Goal: Transaction & Acquisition: Obtain resource

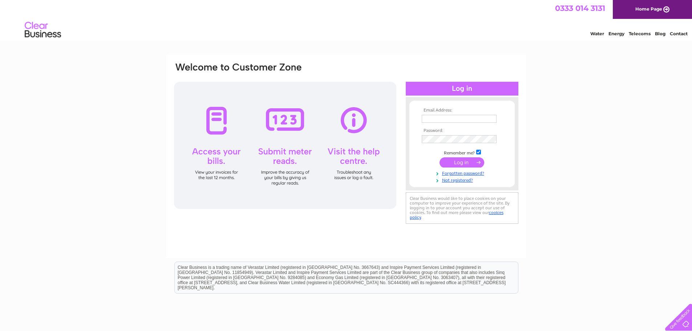
type input "eclipx2@outlook.com"
click at [470, 160] on input "submit" at bounding box center [462, 162] width 45 height 10
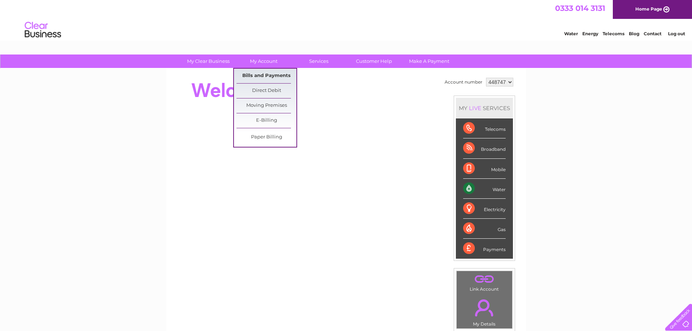
click at [269, 77] on link "Bills and Payments" at bounding box center [267, 76] width 60 height 15
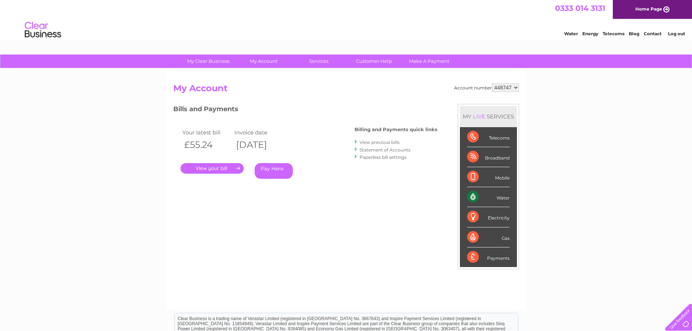
click at [208, 167] on link "." at bounding box center [212, 168] width 63 height 11
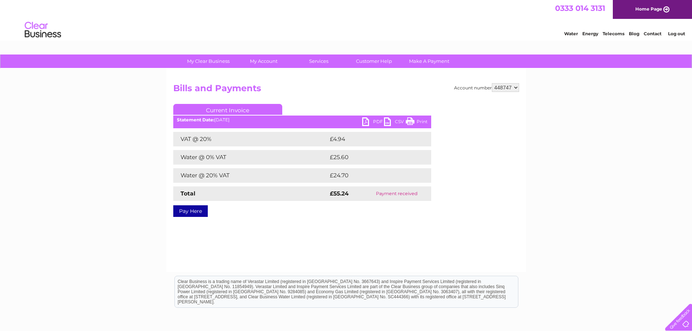
click at [376, 121] on link "PDF" at bounding box center [373, 122] width 22 height 11
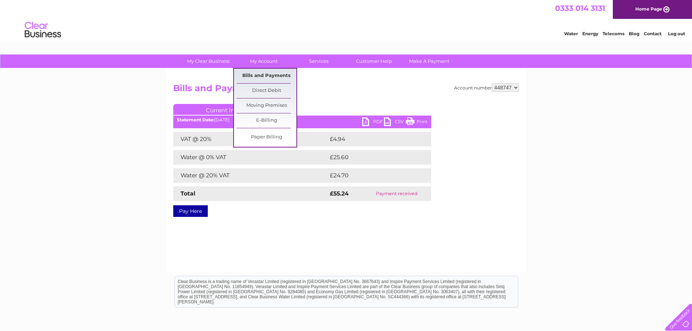
click at [265, 75] on link "Bills and Payments" at bounding box center [267, 76] width 60 height 15
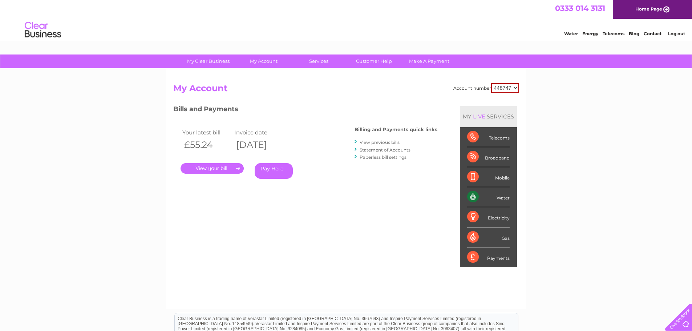
click at [380, 142] on link "View previous bills" at bounding box center [380, 142] width 40 height 5
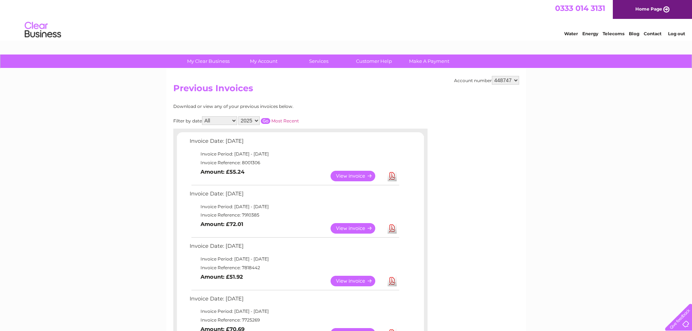
click at [393, 229] on link "Download" at bounding box center [392, 228] width 9 height 11
click at [391, 283] on link "Download" at bounding box center [392, 281] width 9 height 11
